Goal: Task Accomplishment & Management: Manage account settings

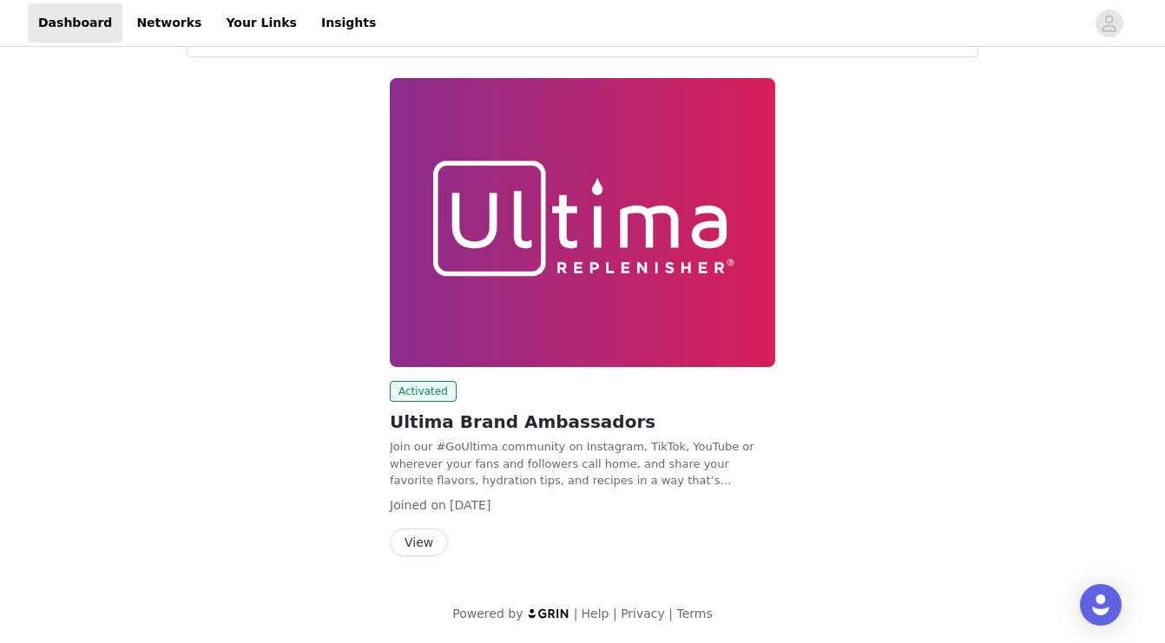
scroll to position [75, 0]
click at [418, 546] on button "View" at bounding box center [419, 544] width 58 height 28
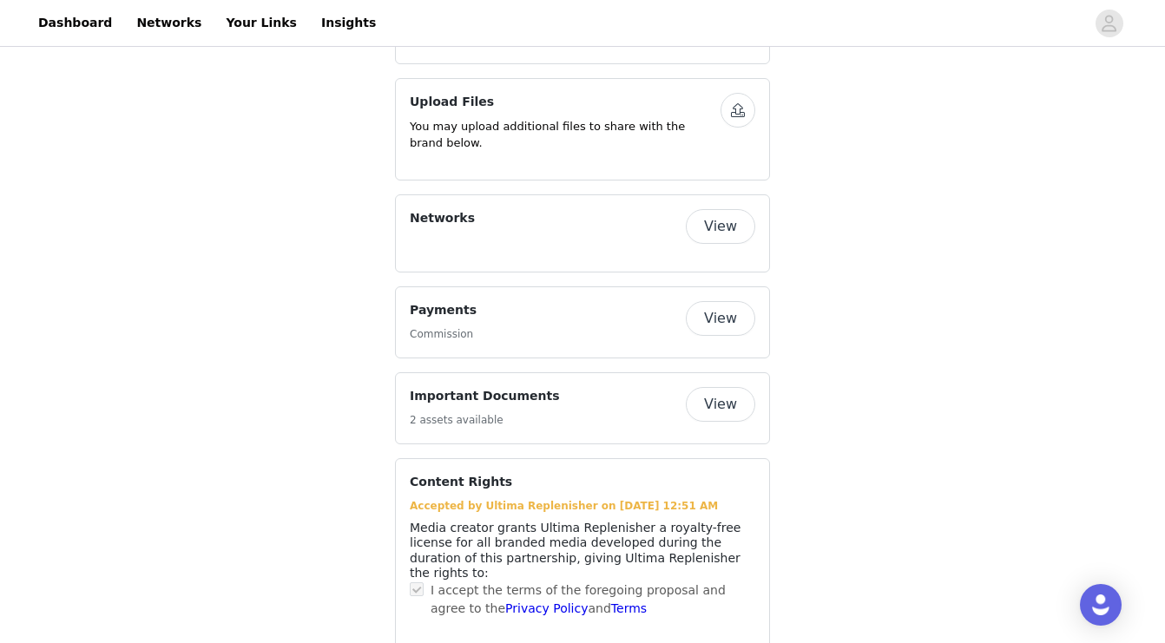
scroll to position [869, 0]
click at [721, 389] on button "View" at bounding box center [720, 406] width 69 height 35
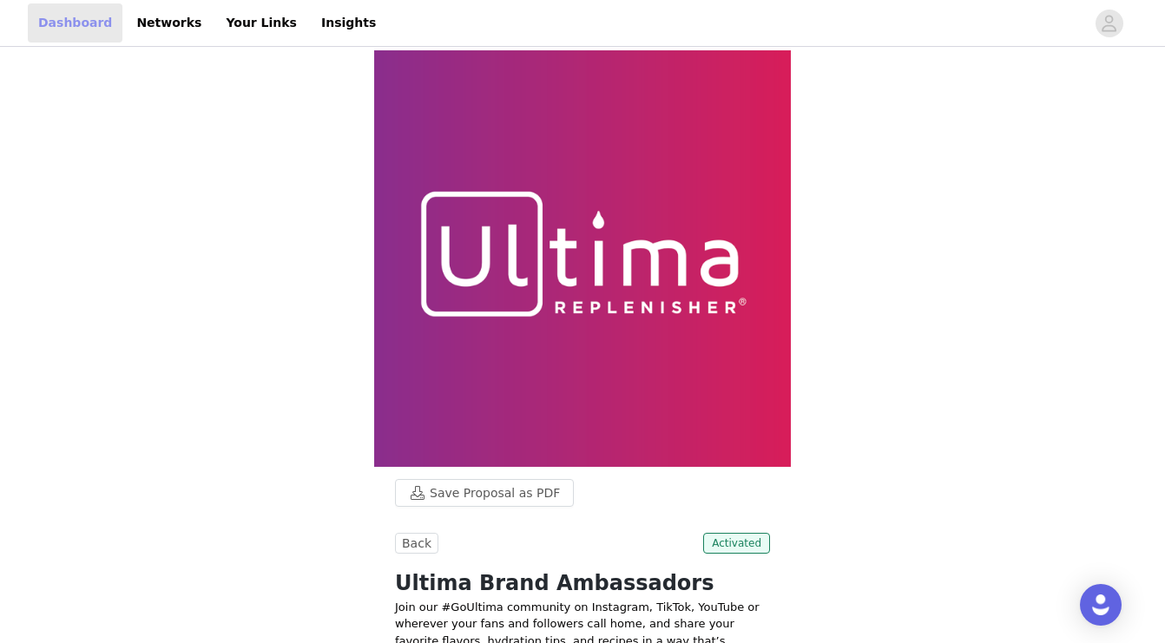
click at [75, 25] on link "Dashboard" at bounding box center [75, 22] width 95 height 39
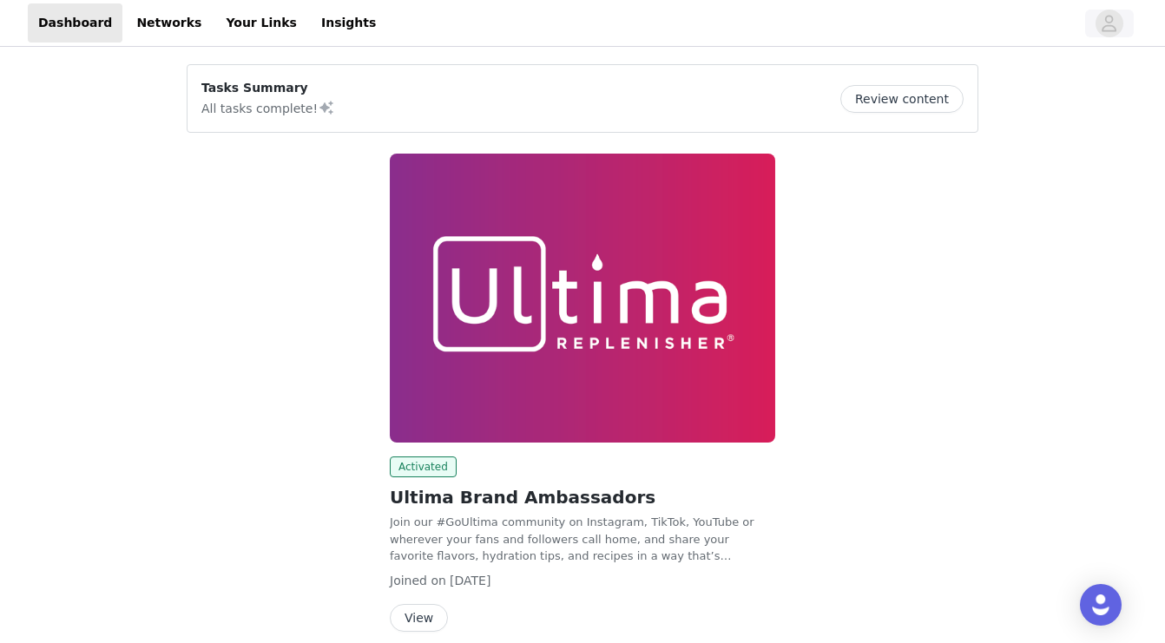
click at [1109, 23] on icon "avatar" at bounding box center [1110, 23] width 15 height 16
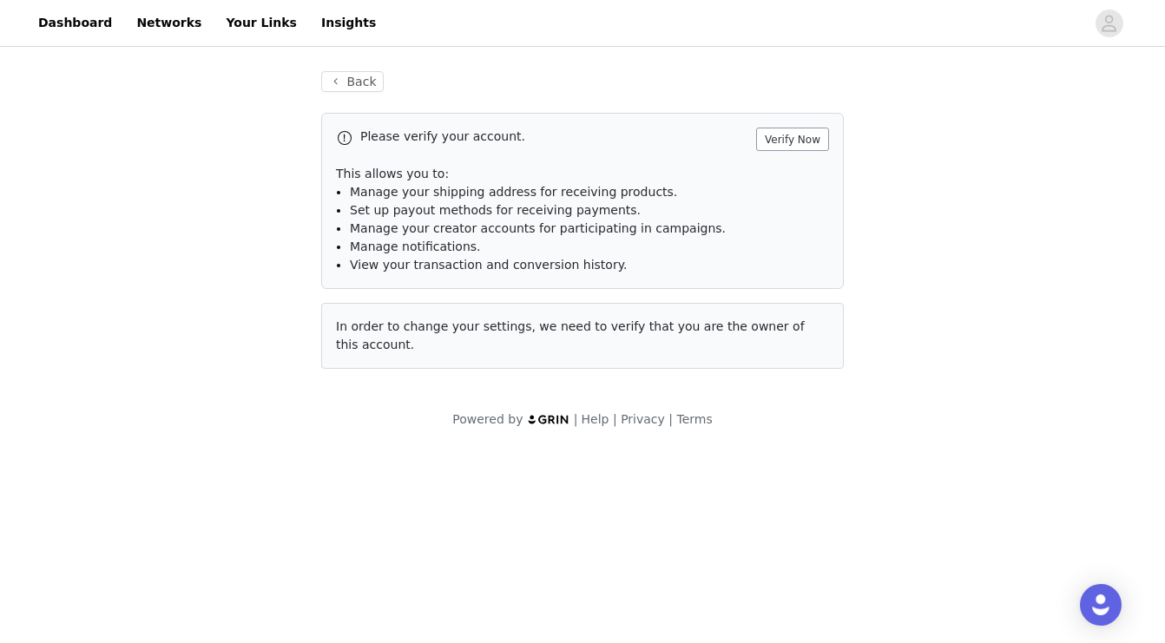
click at [803, 140] on button "Verify Now" at bounding box center [792, 139] width 73 height 23
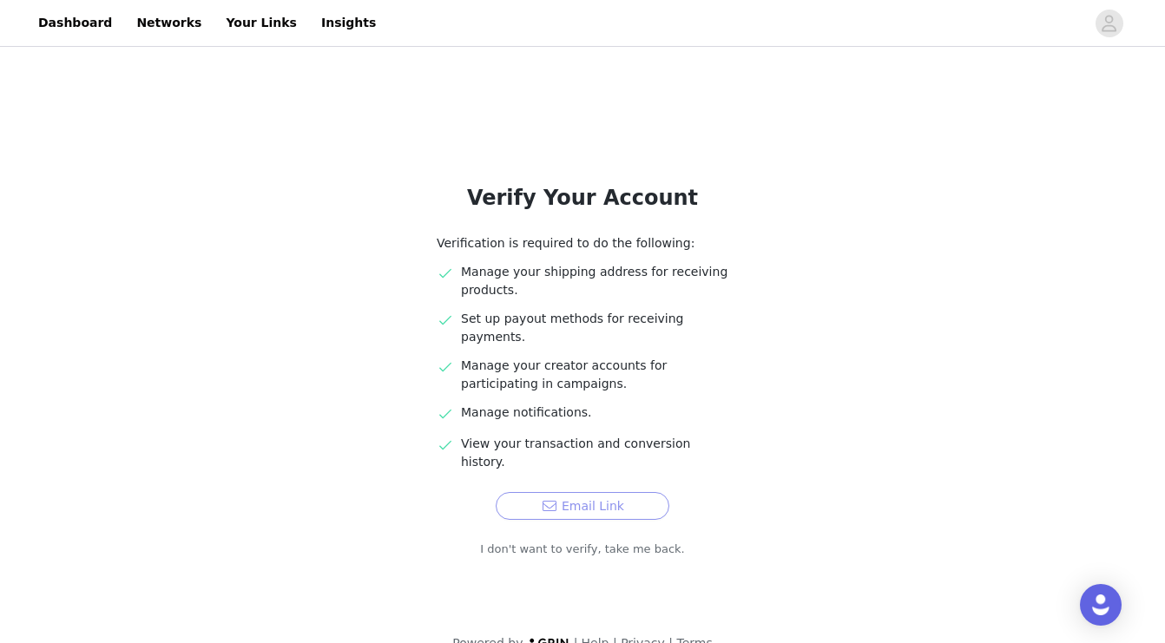
click at [589, 492] on button "Email Link" at bounding box center [583, 506] width 174 height 28
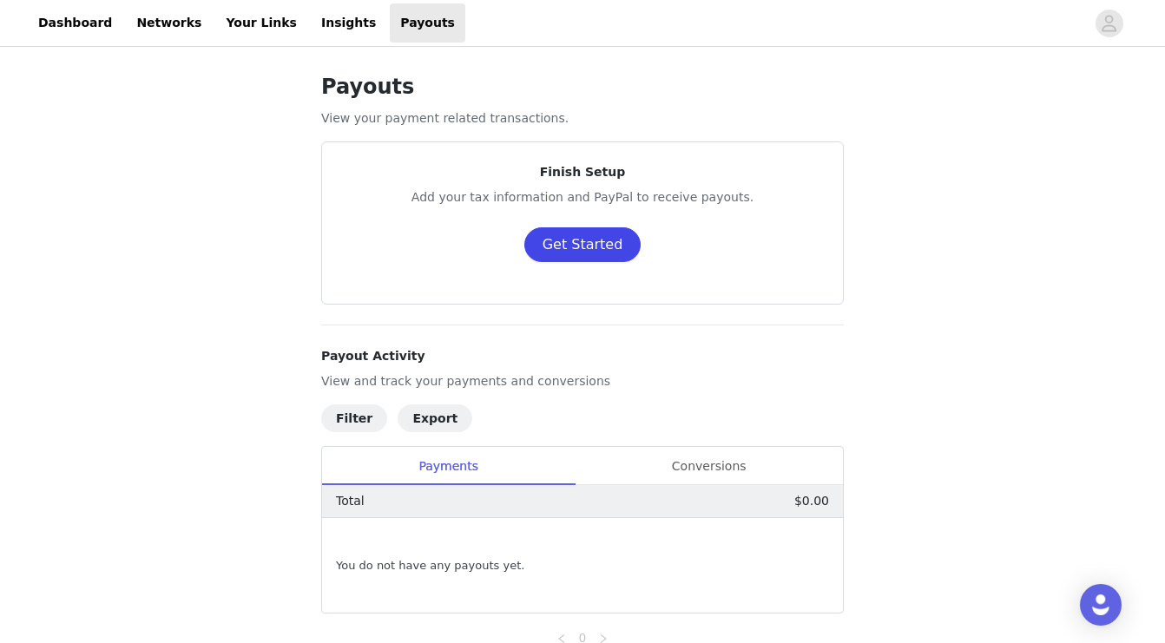
click at [577, 247] on button "Get Started" at bounding box center [583, 245] width 117 height 35
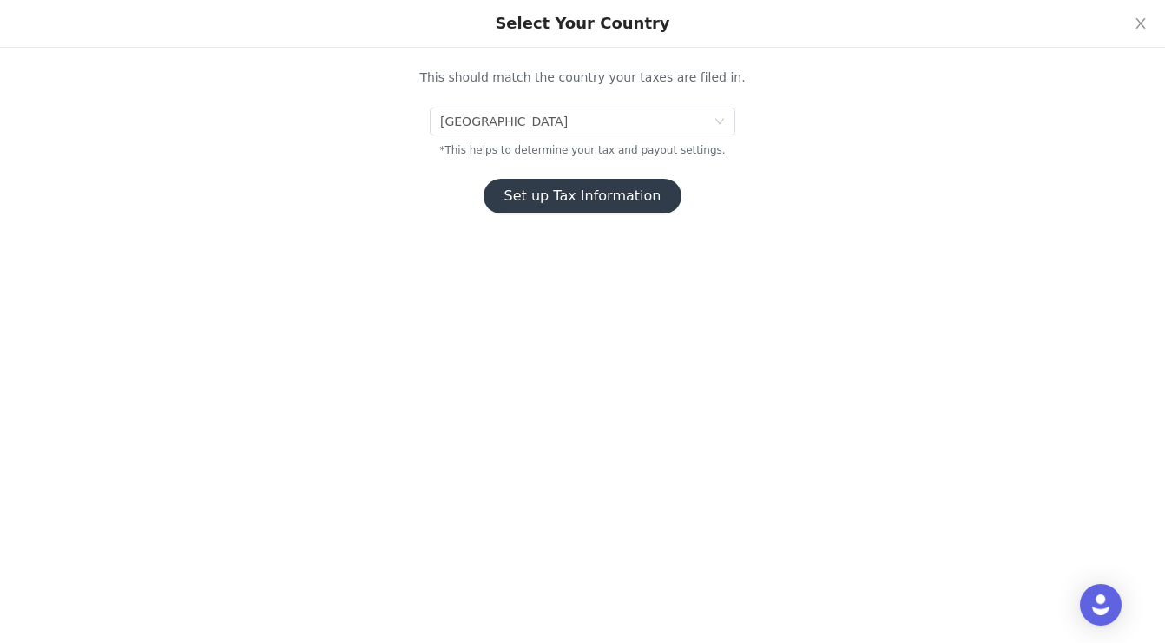
click at [617, 192] on button "Set up Tax Information" at bounding box center [583, 196] width 199 height 35
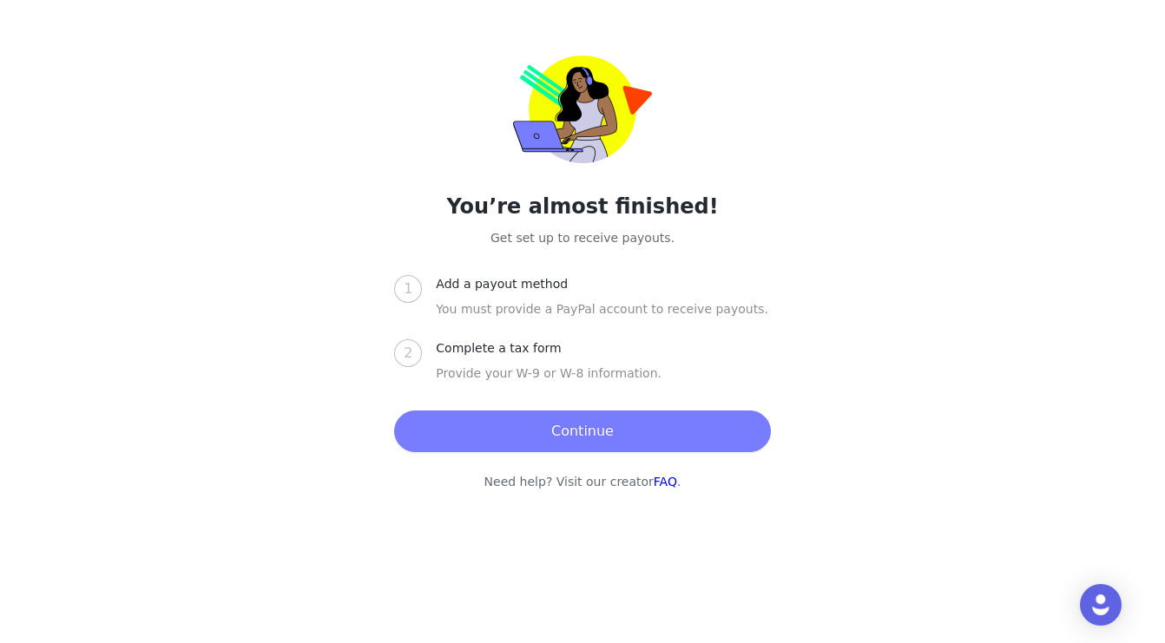
click at [576, 421] on button "Continue" at bounding box center [582, 432] width 376 height 42
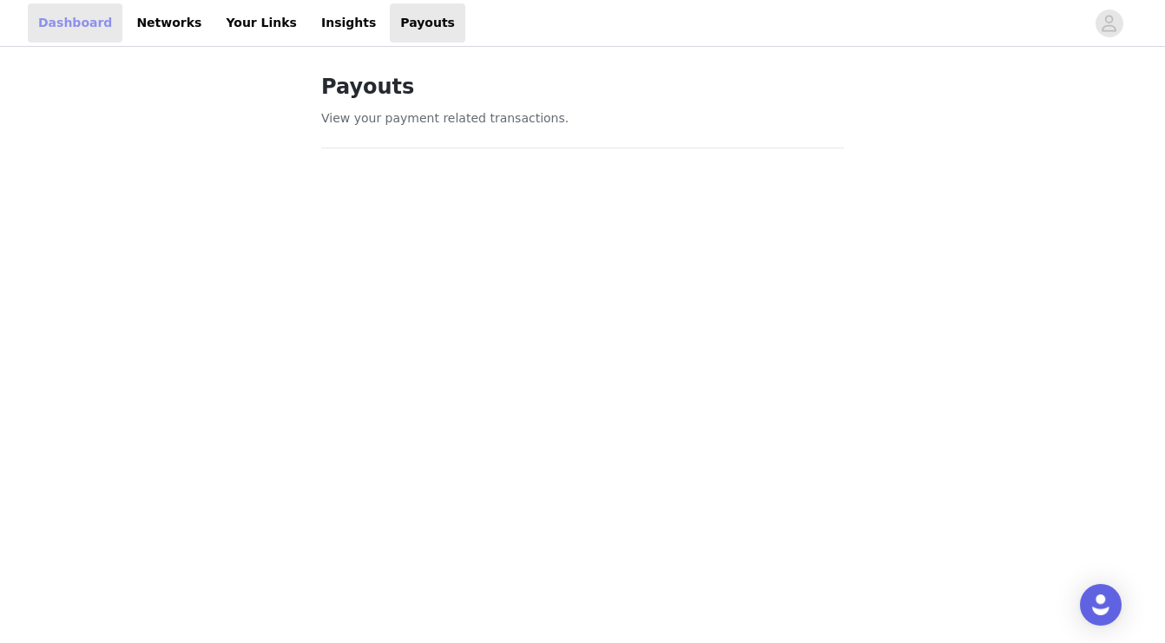
click at [70, 25] on link "Dashboard" at bounding box center [75, 22] width 95 height 39
